Goal: Find specific page/section: Find specific page/section

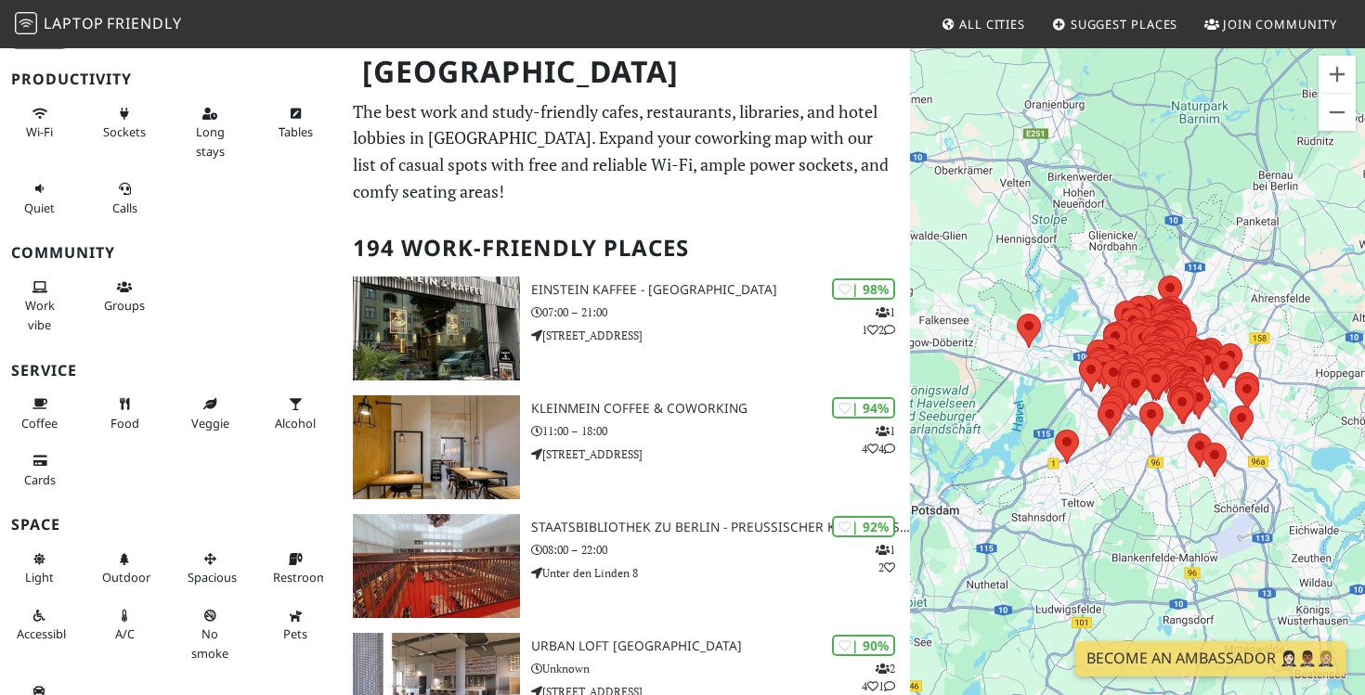
scroll to position [161, 0]
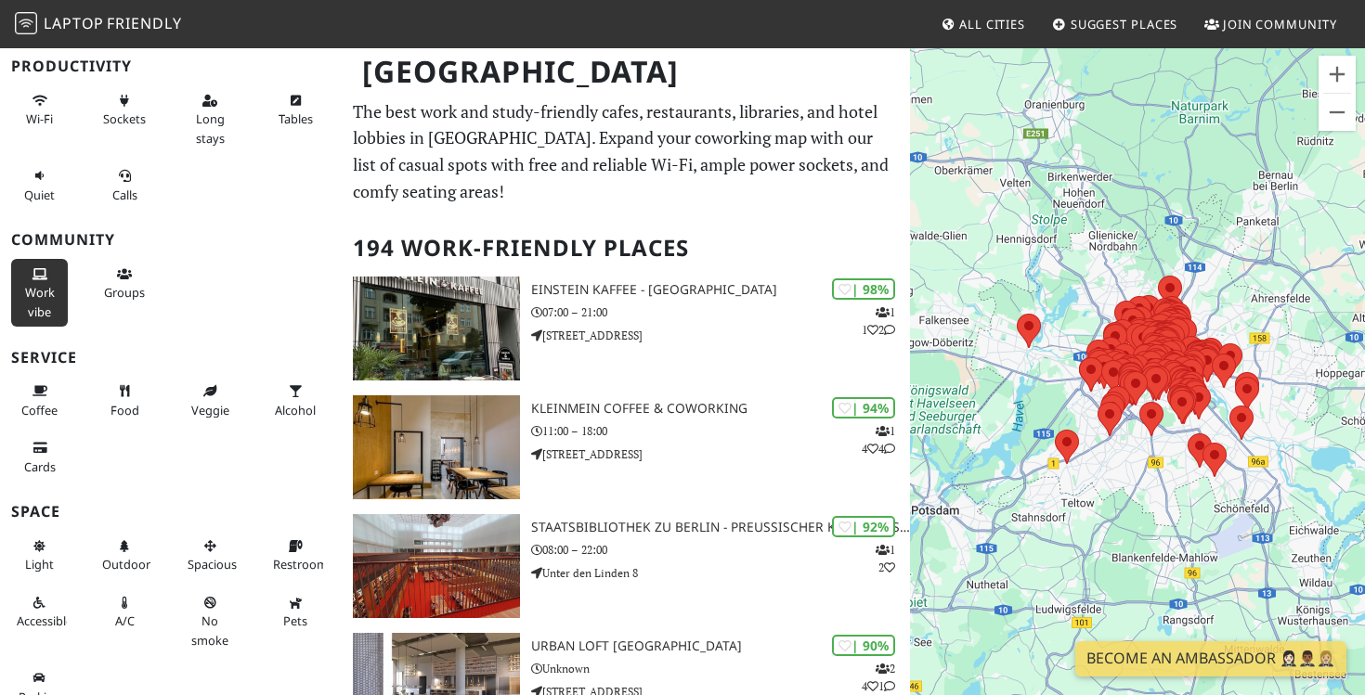
click at [22, 261] on button "Work vibe" at bounding box center [39, 293] width 57 height 68
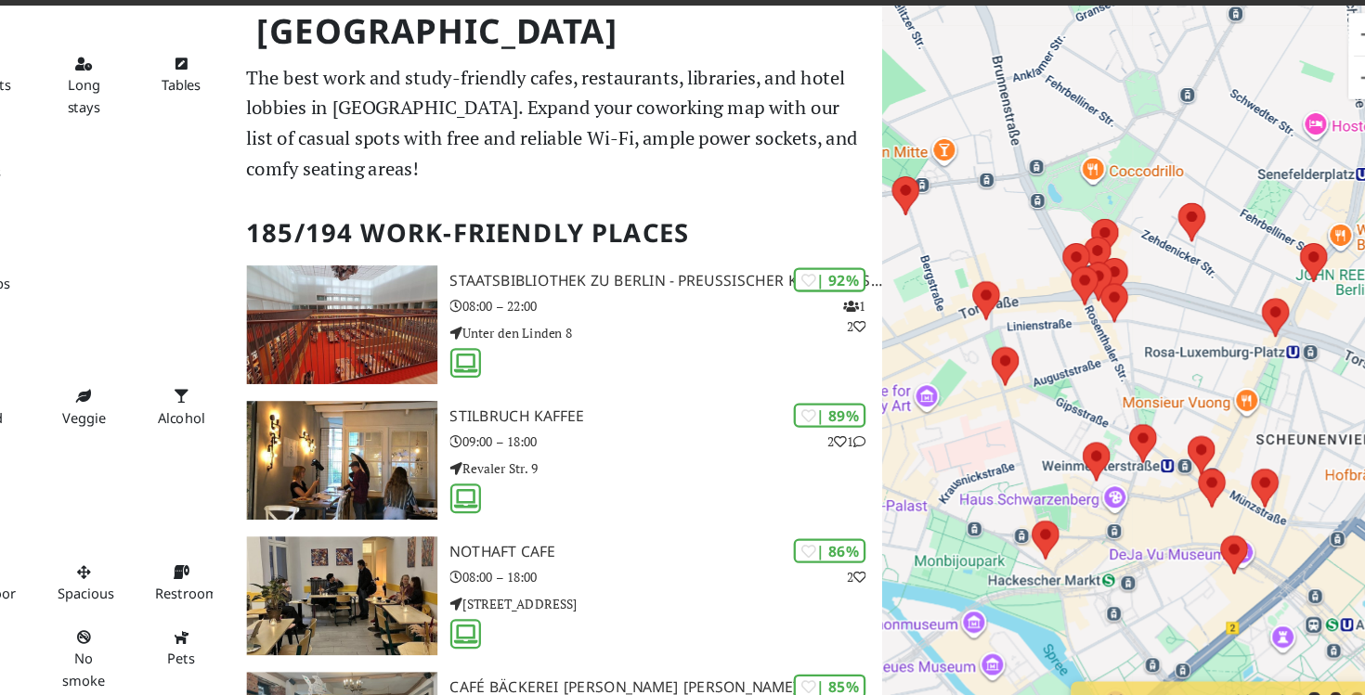
drag, startPoint x: 1223, startPoint y: 352, endPoint x: 1063, endPoint y: 308, distance: 165.6
click at [1063, 308] on div at bounding box center [1137, 393] width 455 height 695
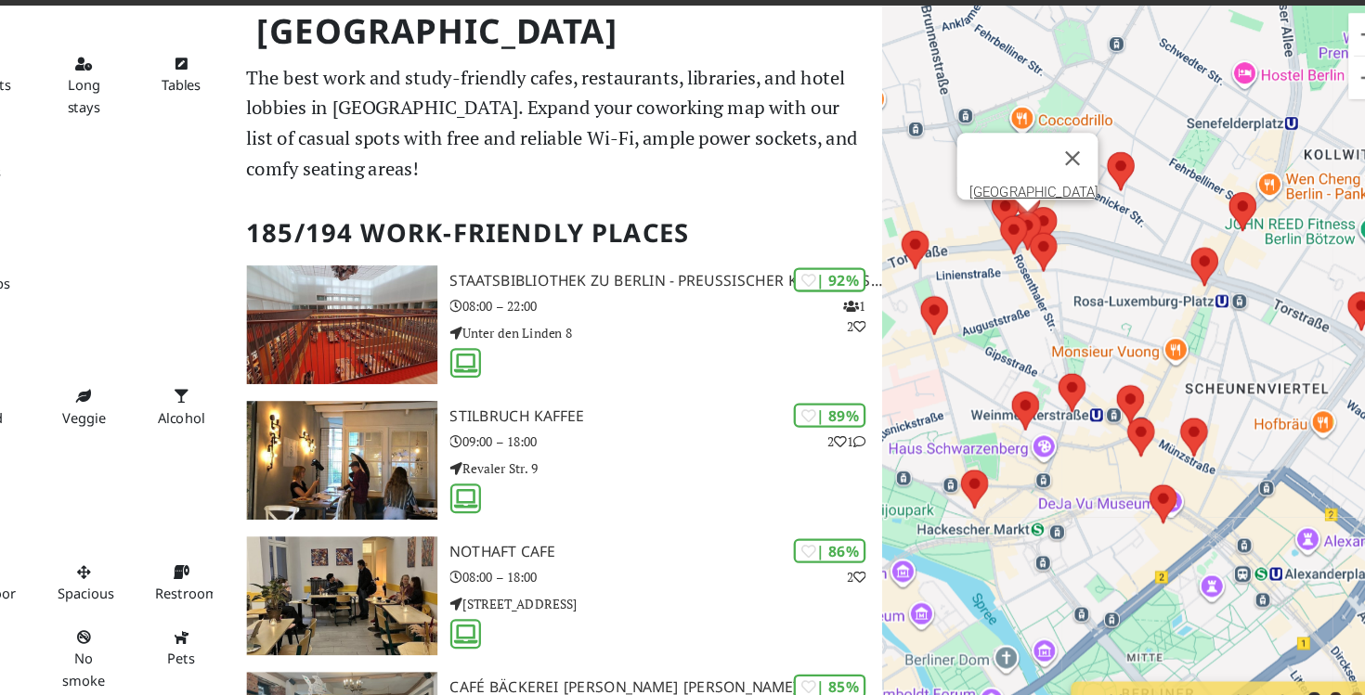
click at [1025, 229] on area at bounding box center [1025, 229] width 0 height 0
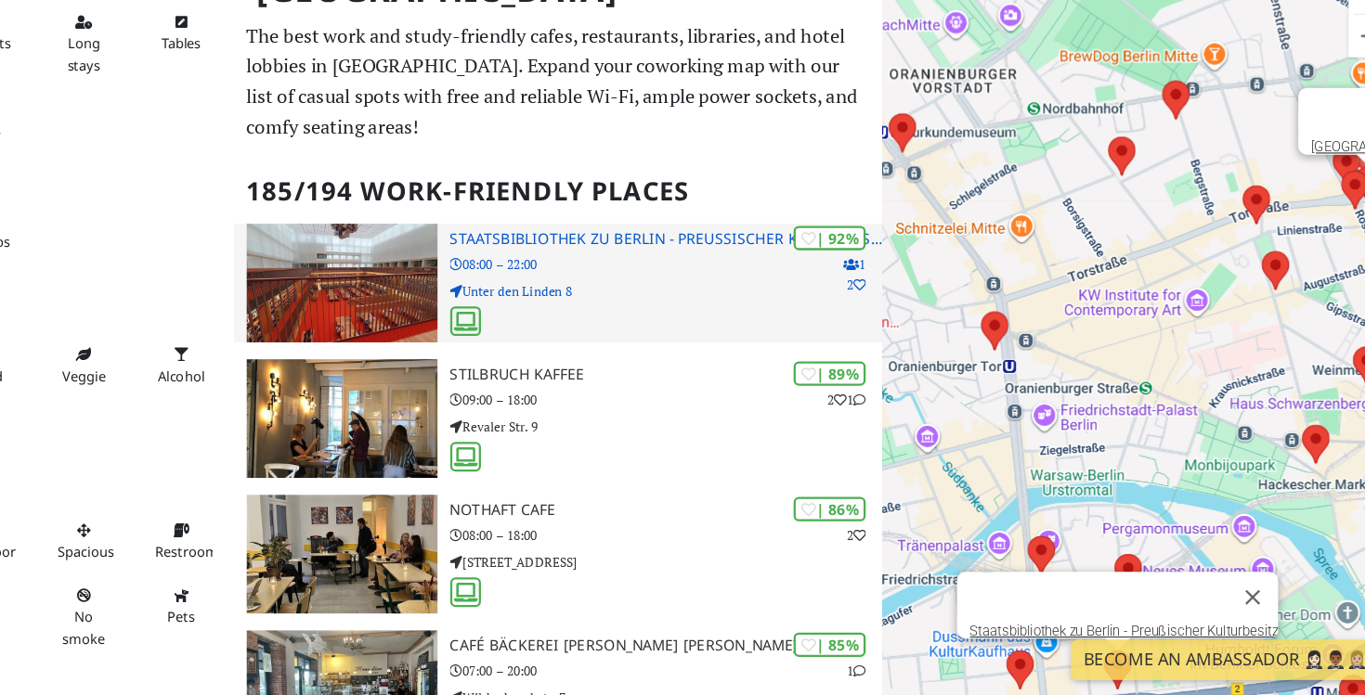
click at [638, 308] on p "08:00 – 22:00" at bounding box center [720, 313] width 379 height 18
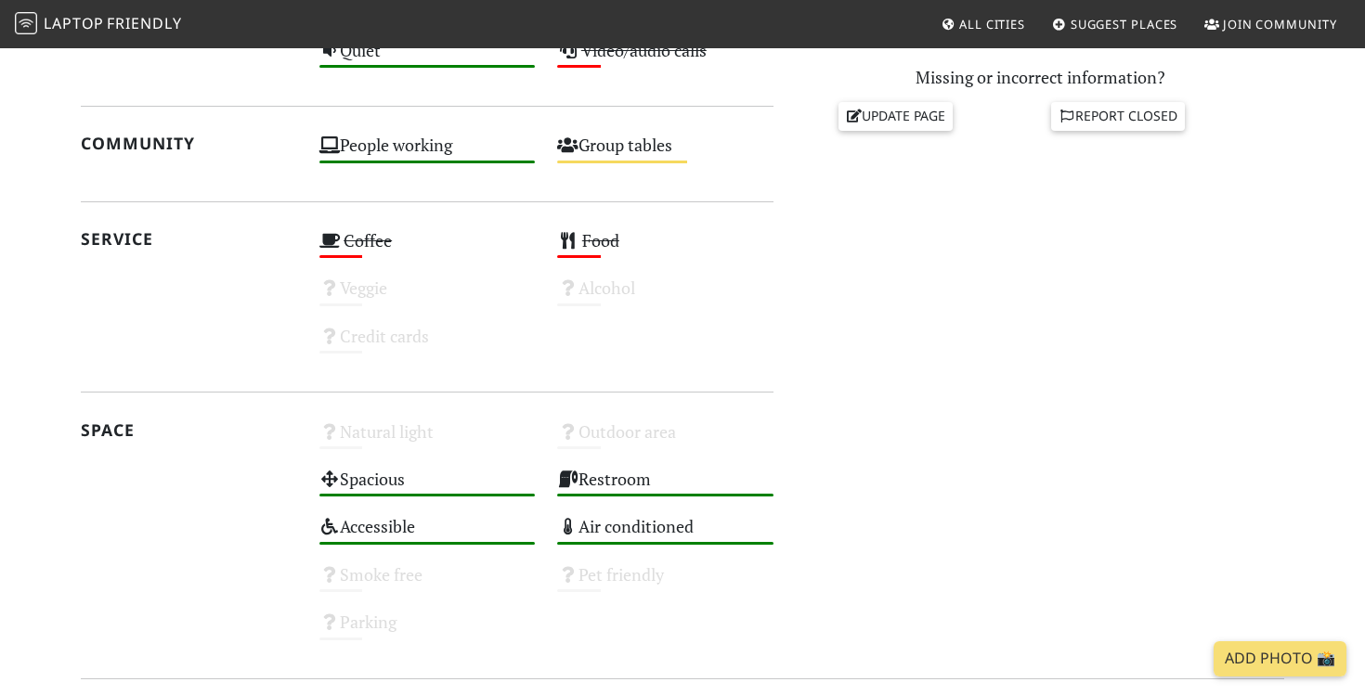
scroll to position [1072, 0]
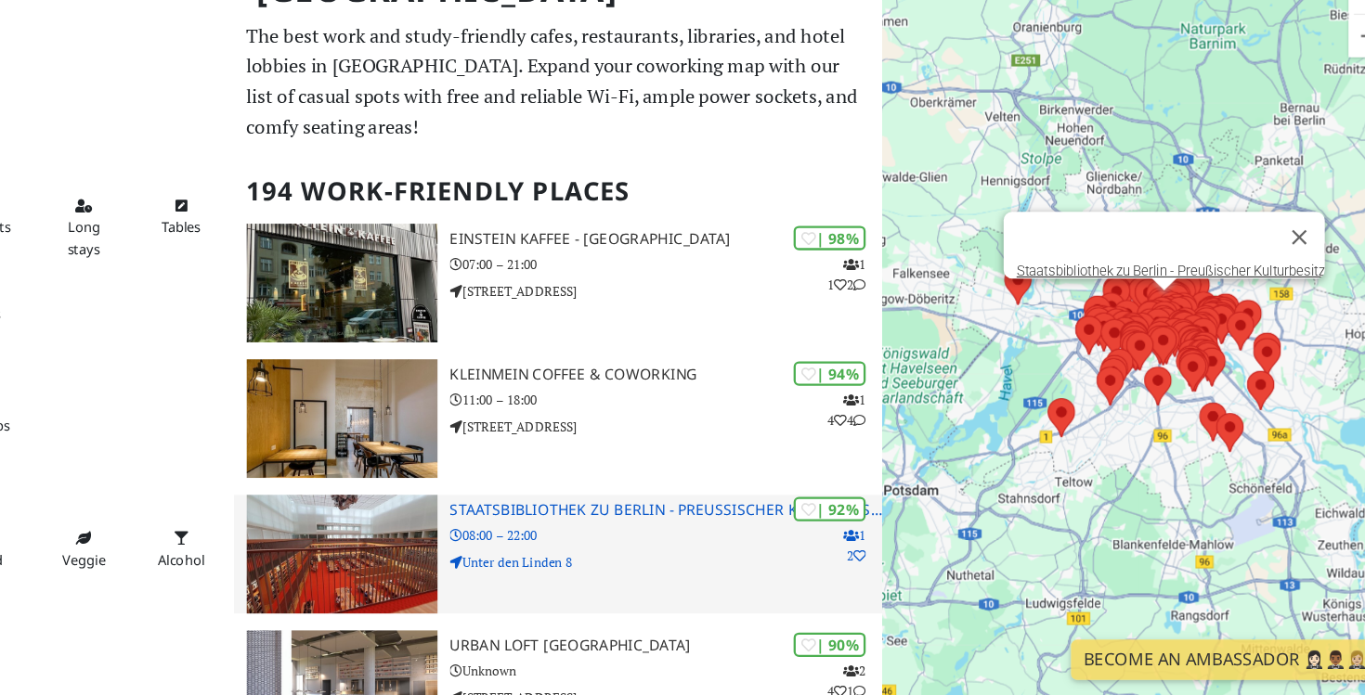
click at [612, 577] on p "Unter den Linden 8" at bounding box center [720, 574] width 379 height 18
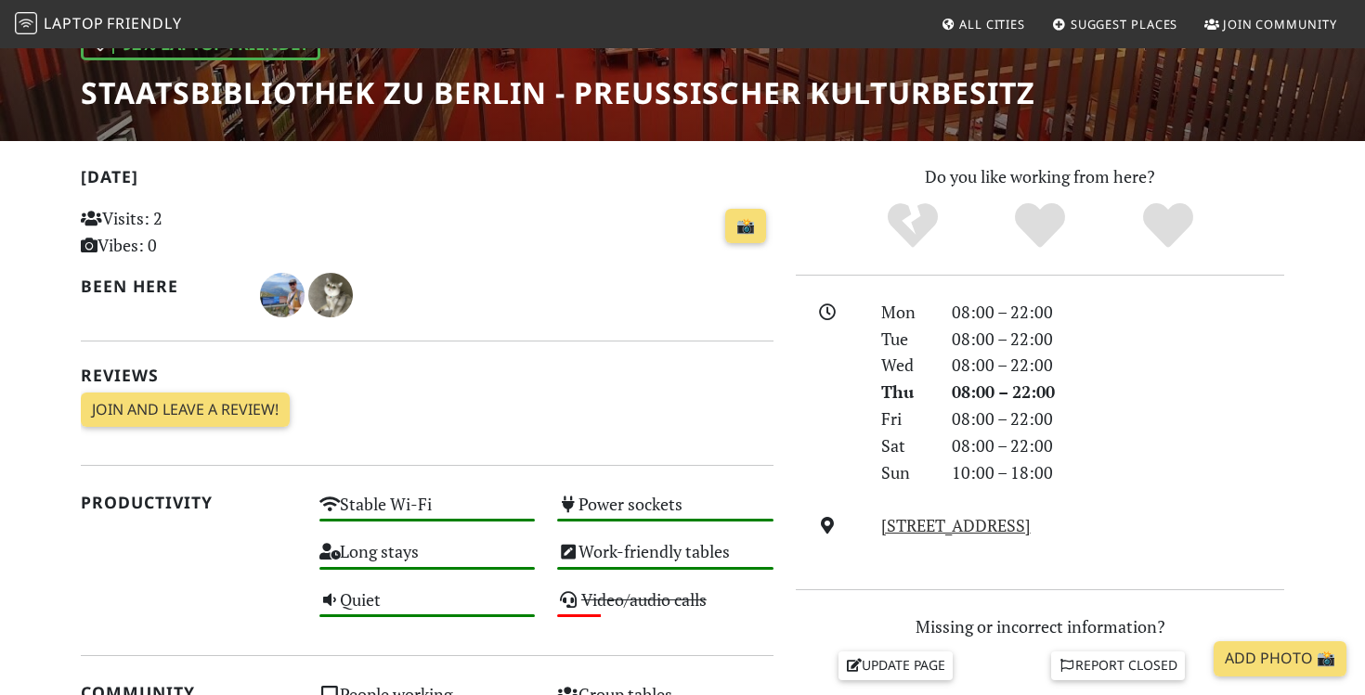
scroll to position [298, 0]
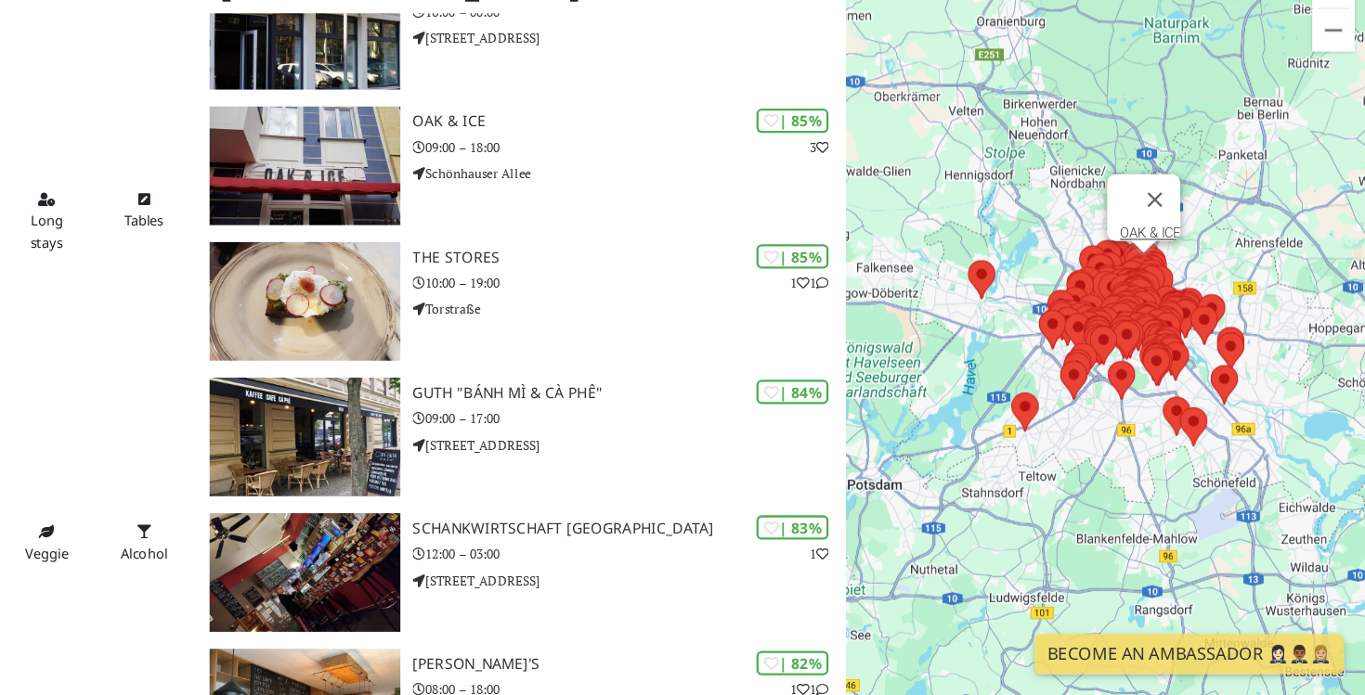
scroll to position [2249, 0]
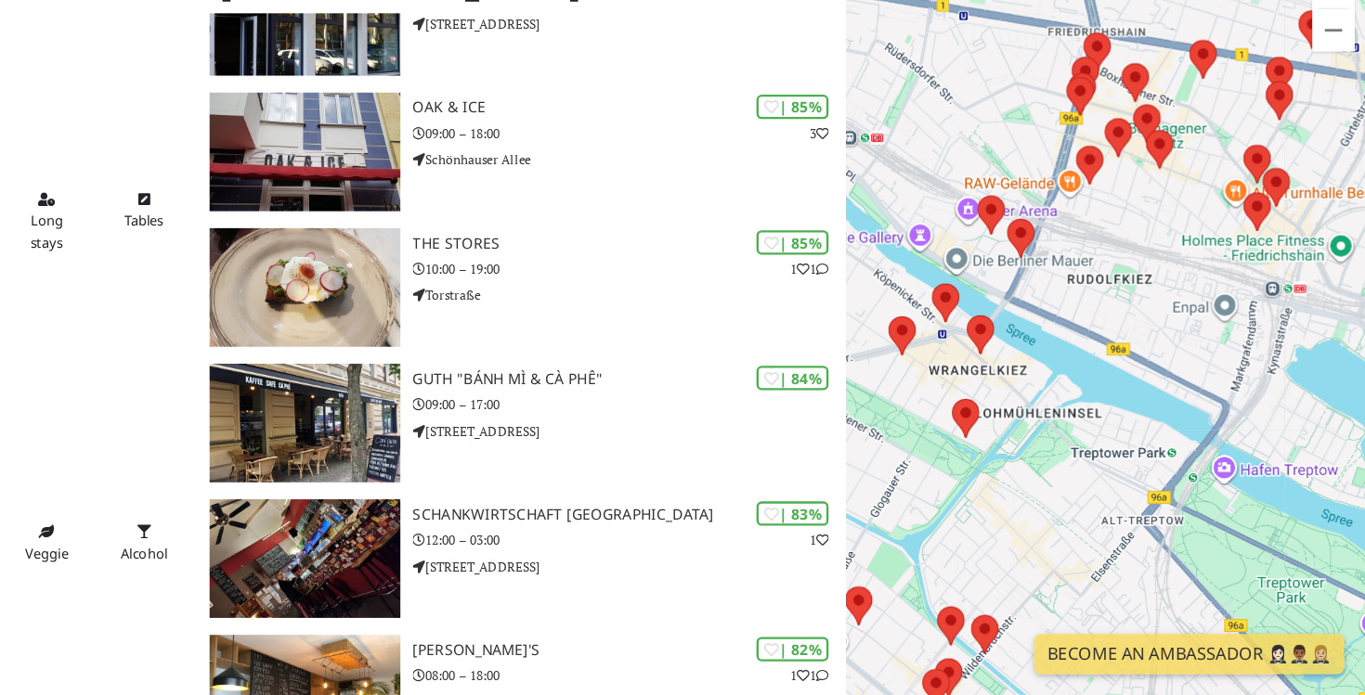
drag, startPoint x: 1087, startPoint y: 502, endPoint x: 1074, endPoint y: 445, distance: 59.0
click at [1074, 445] on div at bounding box center [1137, 393] width 455 height 695
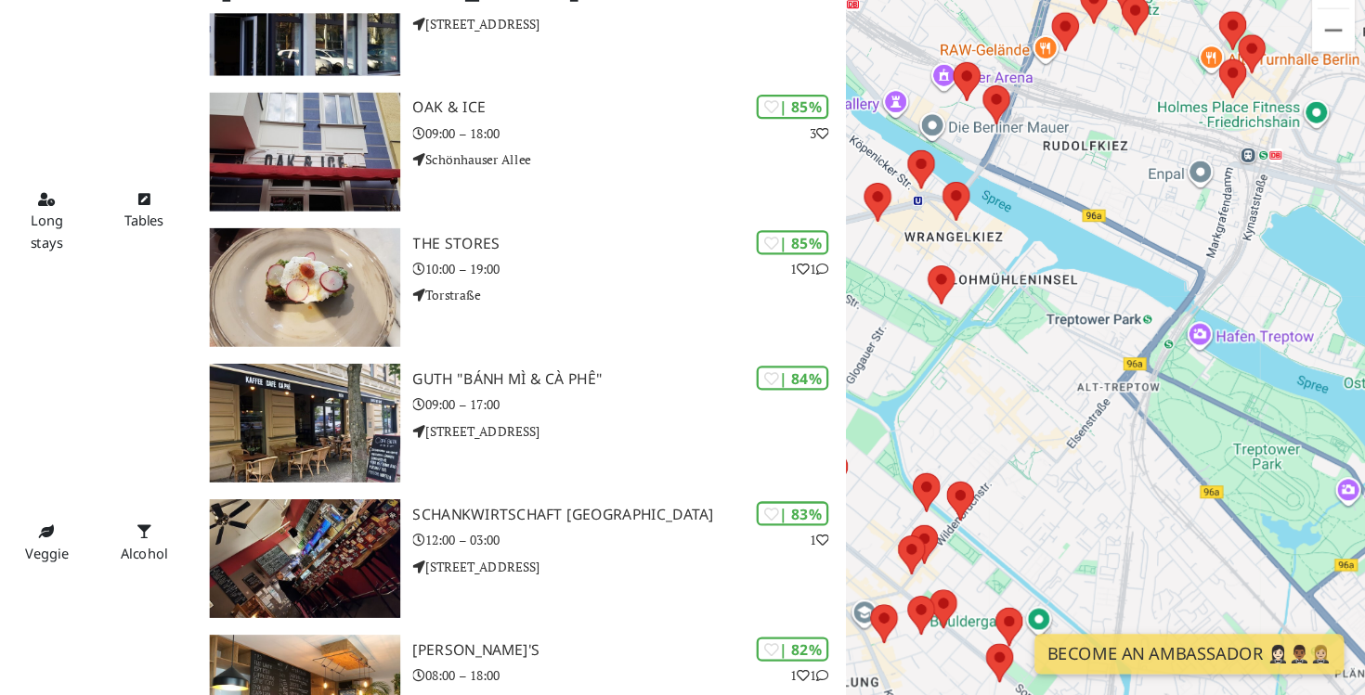
drag, startPoint x: 1137, startPoint y: 416, endPoint x: 1053, endPoint y: 293, distance: 148.9
click at [1053, 293] on div at bounding box center [1137, 393] width 455 height 695
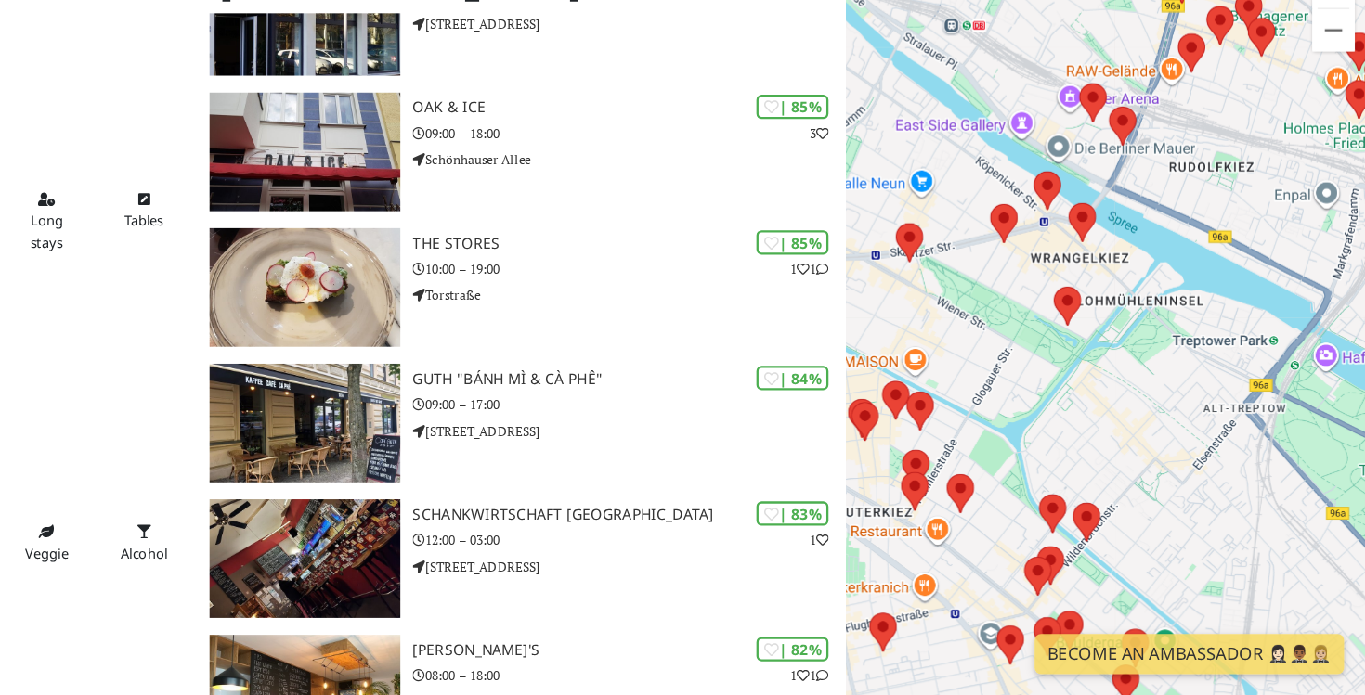
drag, startPoint x: 1115, startPoint y: 369, endPoint x: 1231, endPoint y: 401, distance: 120.5
click at [1231, 401] on div at bounding box center [1137, 393] width 455 height 695
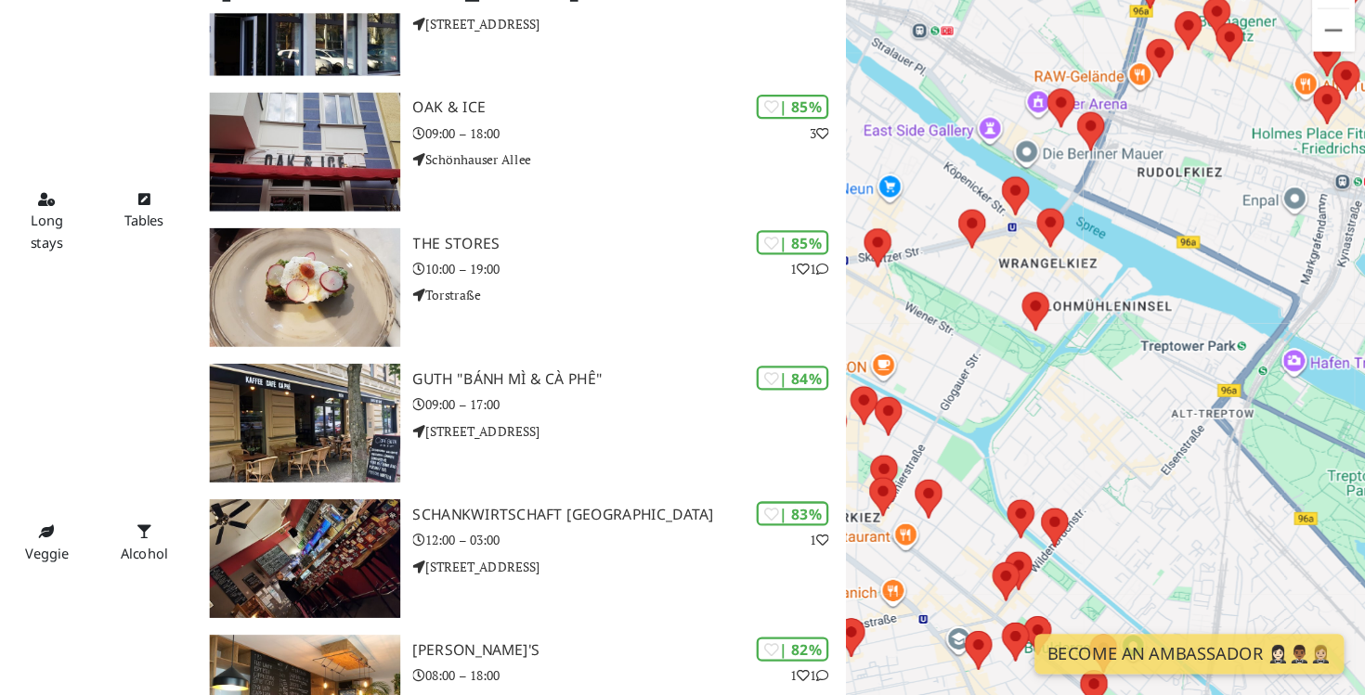
drag, startPoint x: 1218, startPoint y: 386, endPoint x: 1082, endPoint y: 391, distance: 136.6
click at [1082, 391] on div at bounding box center [1137, 393] width 455 height 695
